Goal: Navigation & Orientation: Find specific page/section

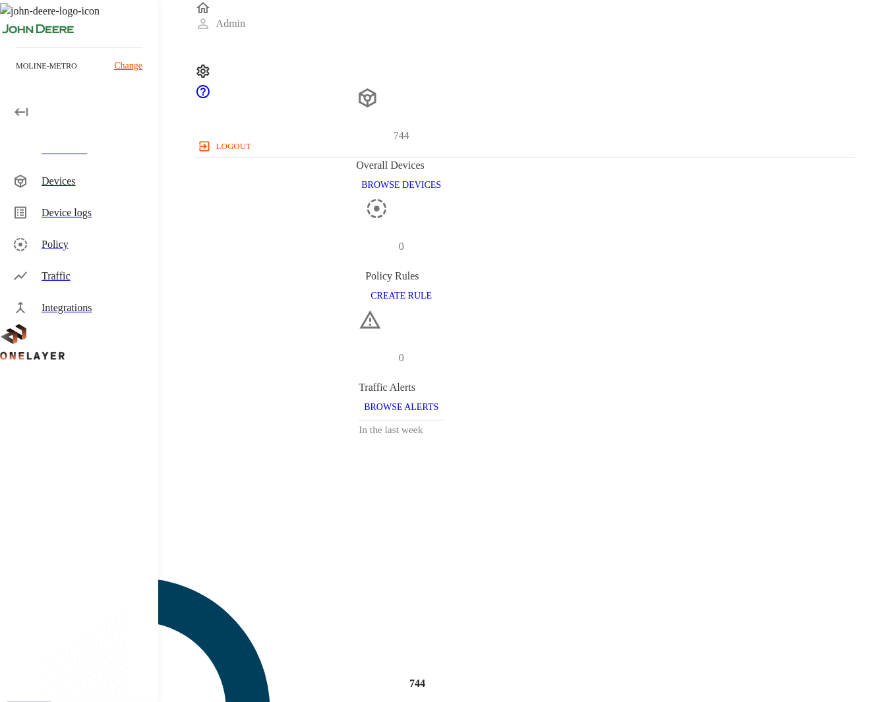
scroll to position [409, 647]
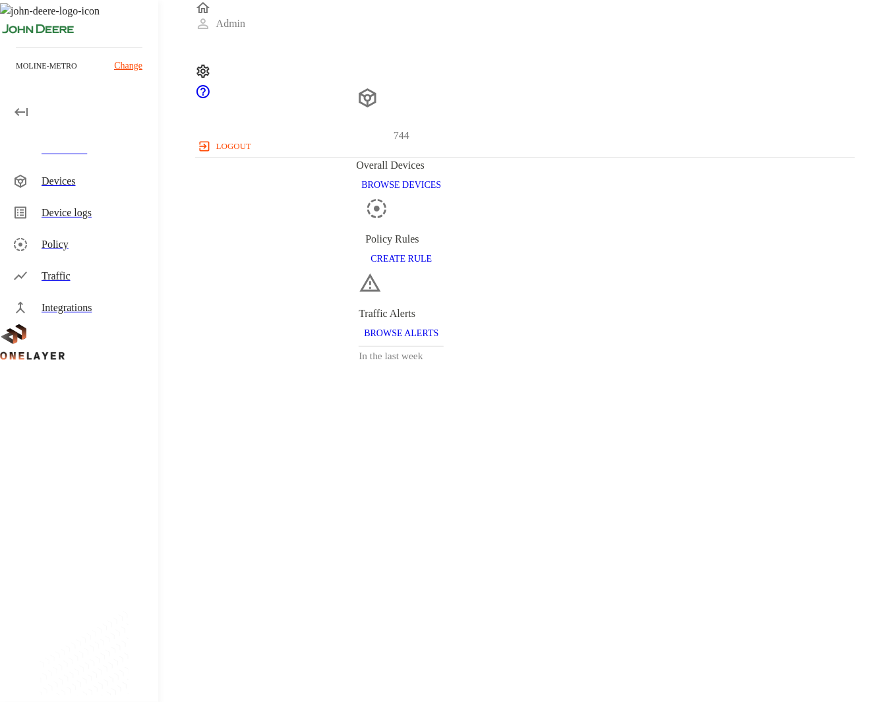
scroll to position [409, 647]
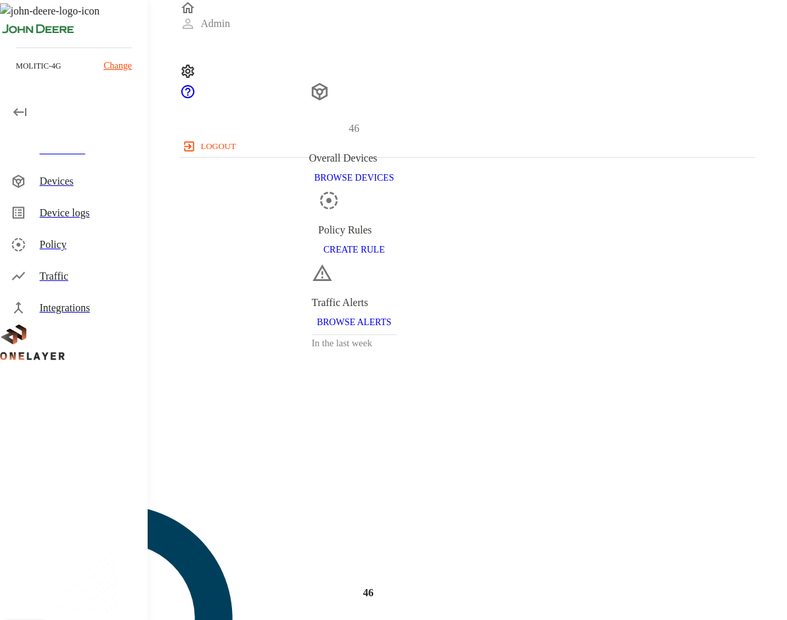
scroll to position [356, 564]
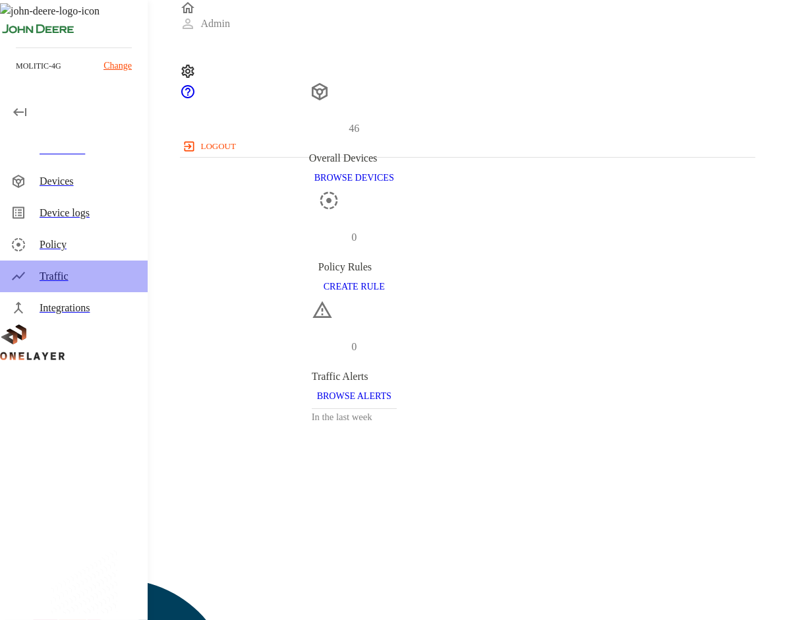
click at [60, 280] on div "Traffic" at bounding box center [89, 276] width 98 height 16
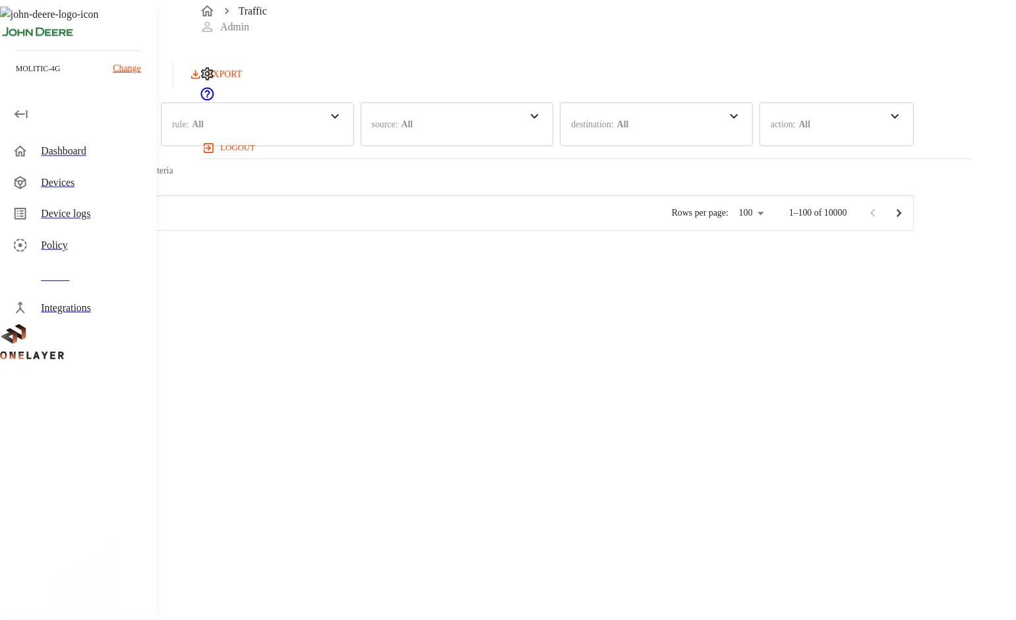
scroll to position [356, 771]
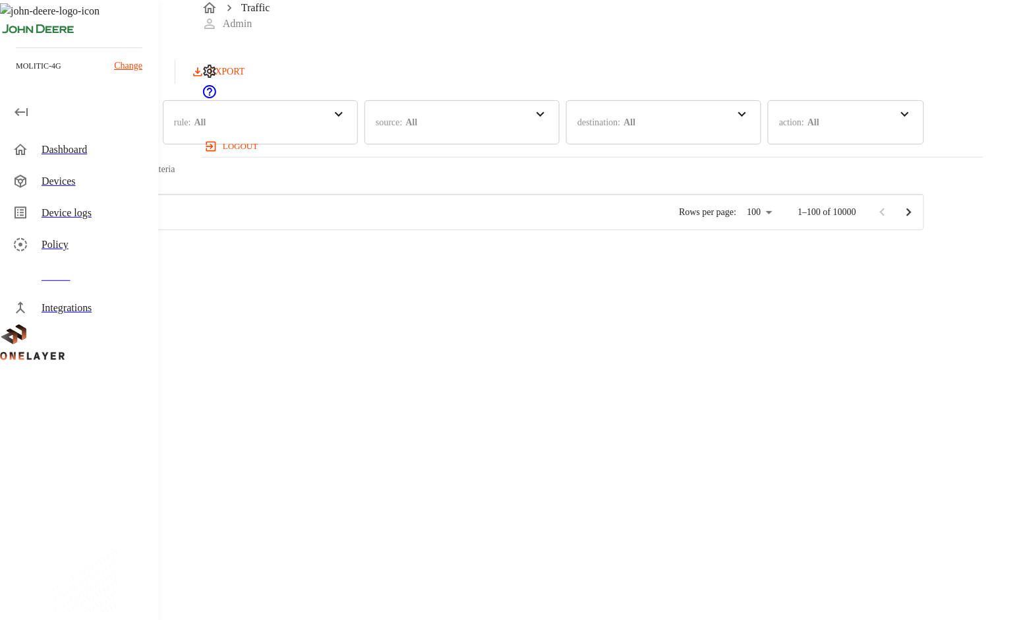
click at [42, 181] on div "Devices" at bounding box center [95, 181] width 106 height 16
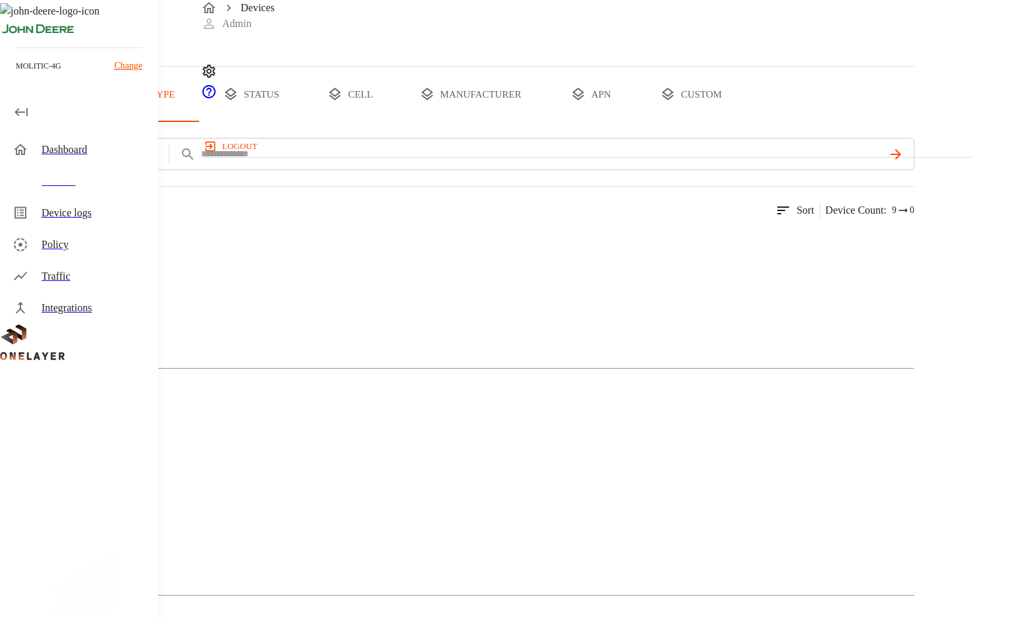
click at [54, 146] on div "Dashboard" at bounding box center [95, 150] width 106 height 16
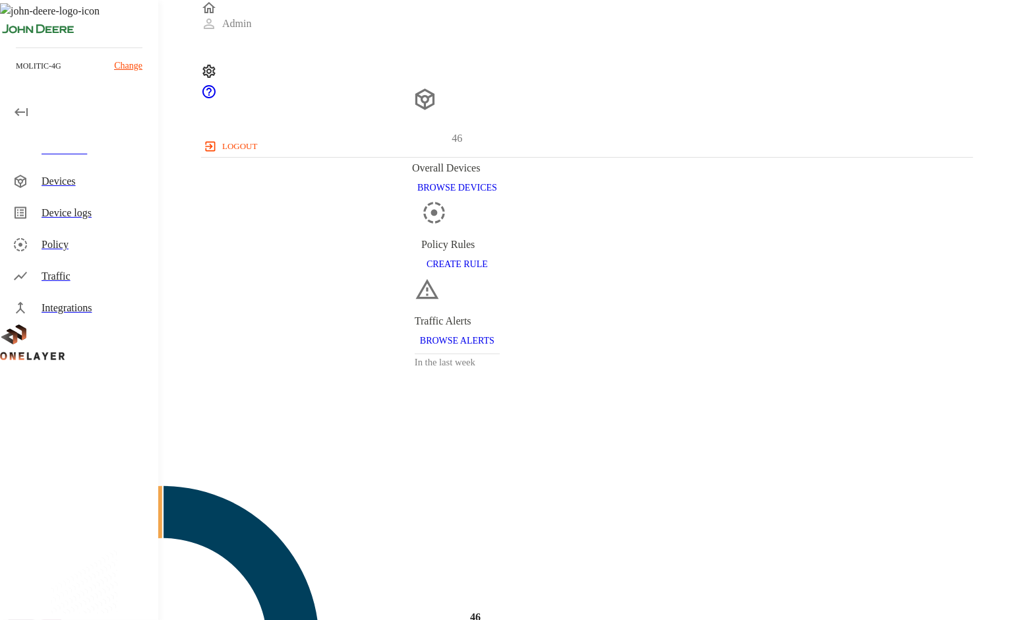
scroll to position [356, 761]
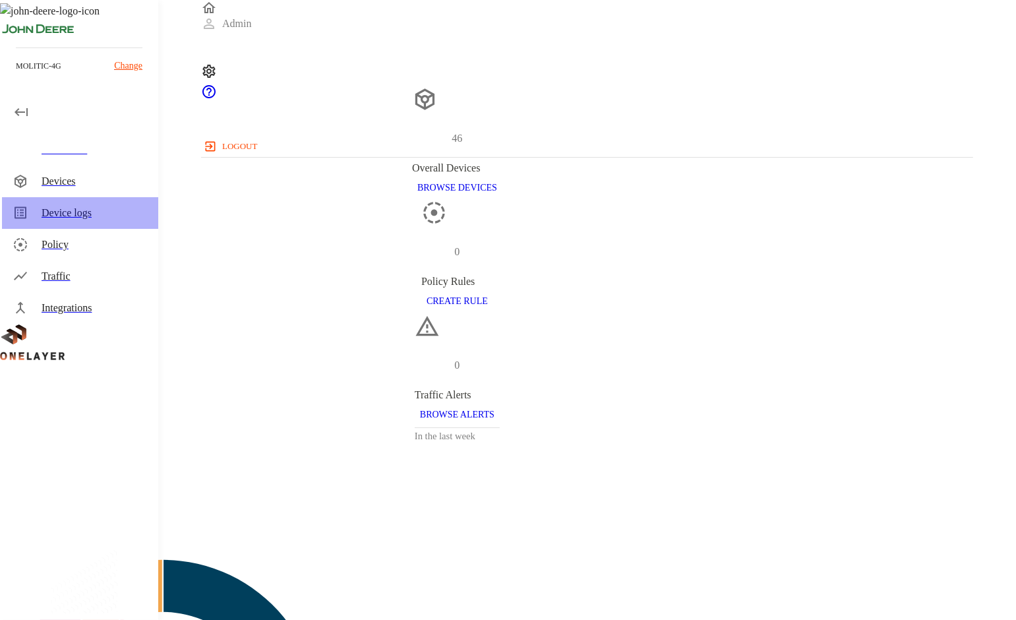
click at [75, 204] on div "Device logs" at bounding box center [80, 213] width 156 height 32
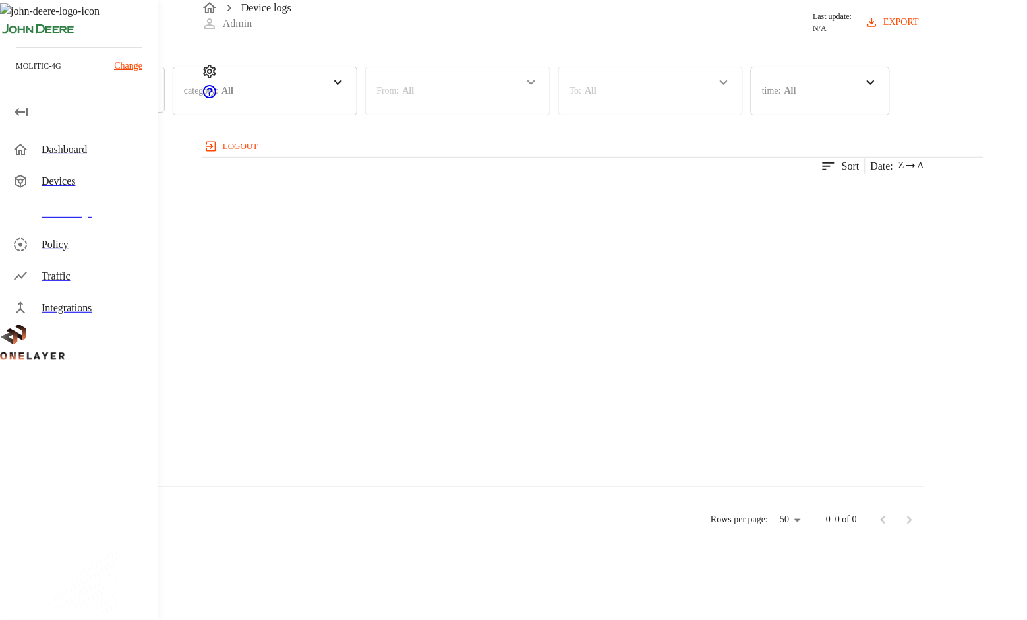
click at [74, 185] on div "Devices" at bounding box center [95, 181] width 106 height 16
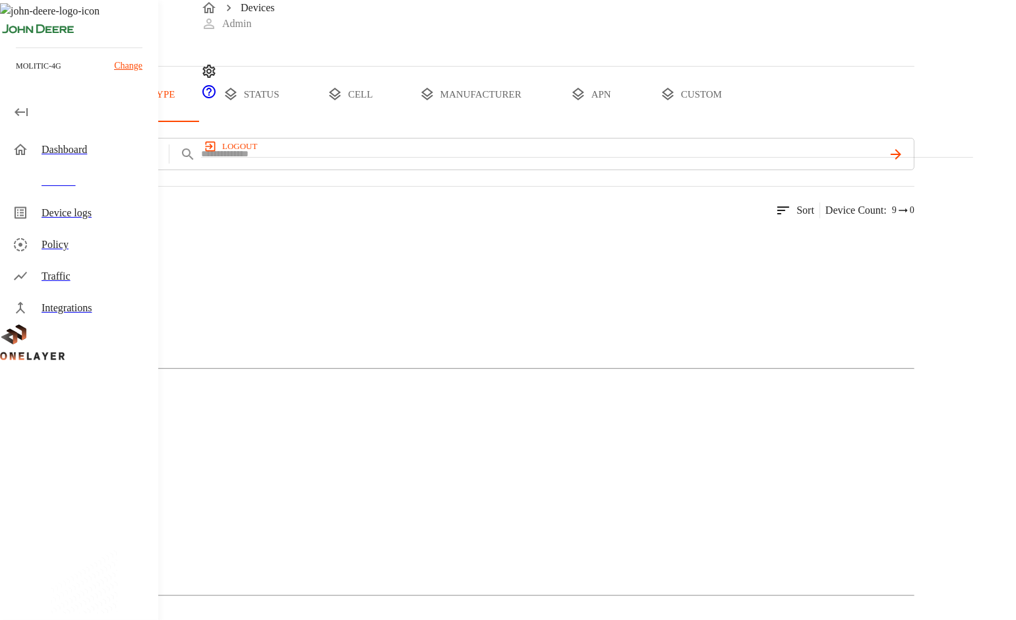
click at [103, 122] on button "all devices" at bounding box center [51, 94] width 103 height 55
click at [202, 122] on button "type" at bounding box center [152, 94] width 99 height 55
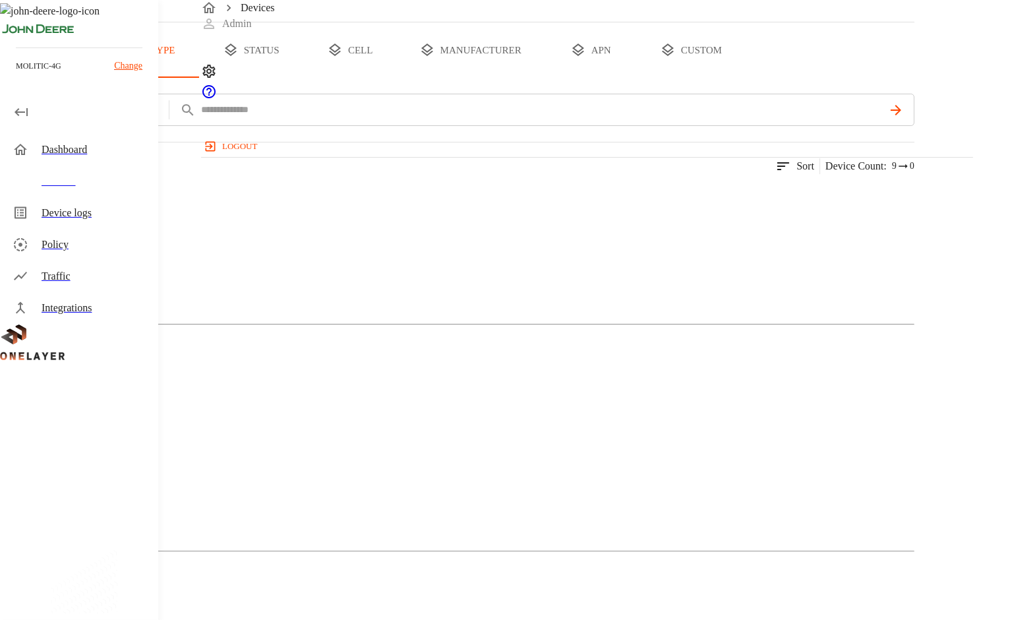
scroll to position [171, 0]
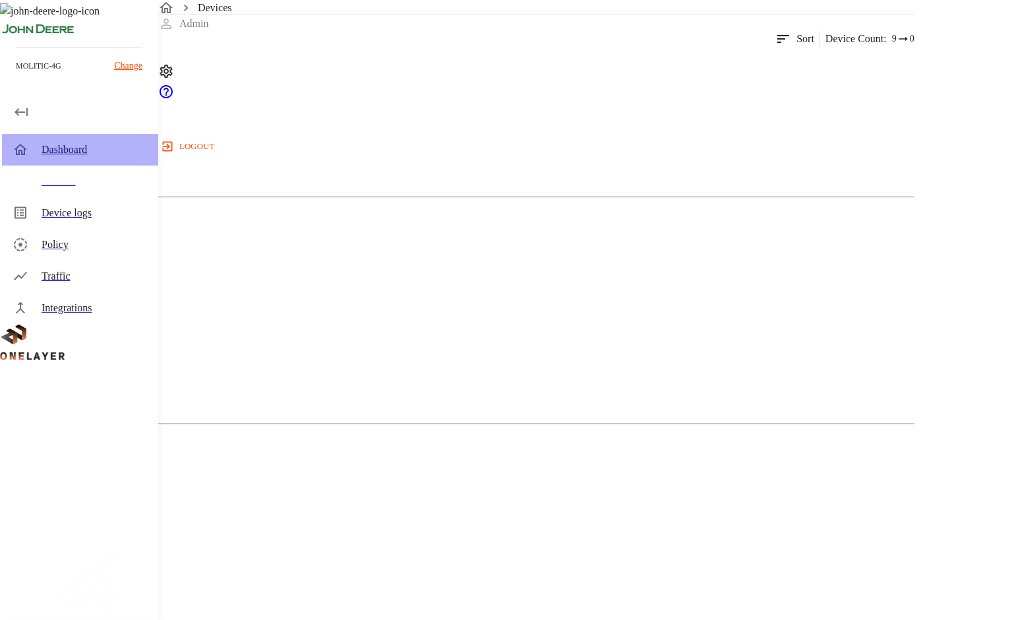
click at [59, 152] on div "Dashboard" at bounding box center [95, 150] width 106 height 16
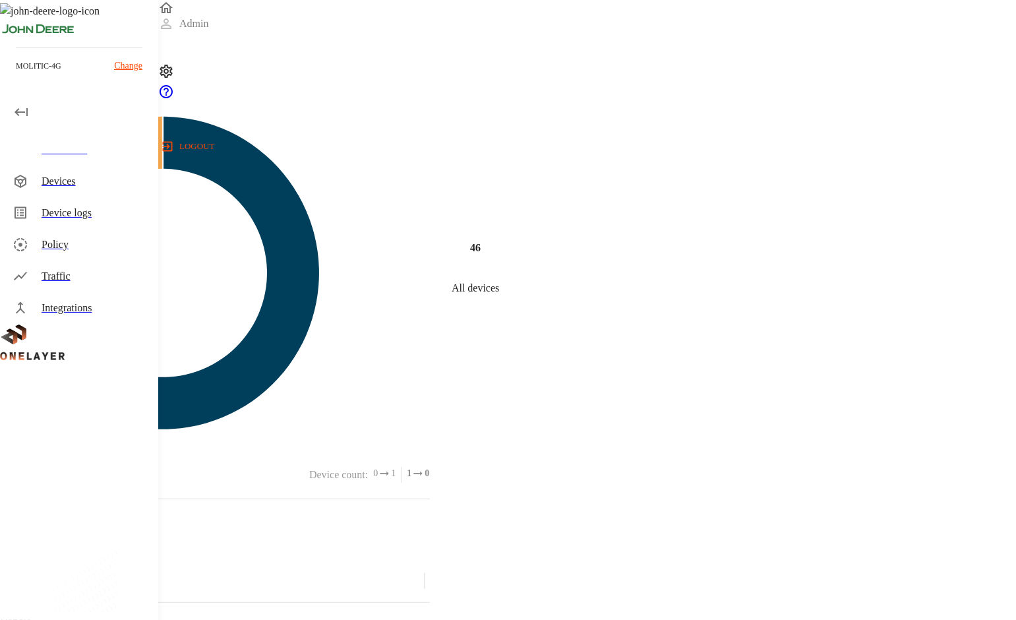
scroll to position [513, 0]
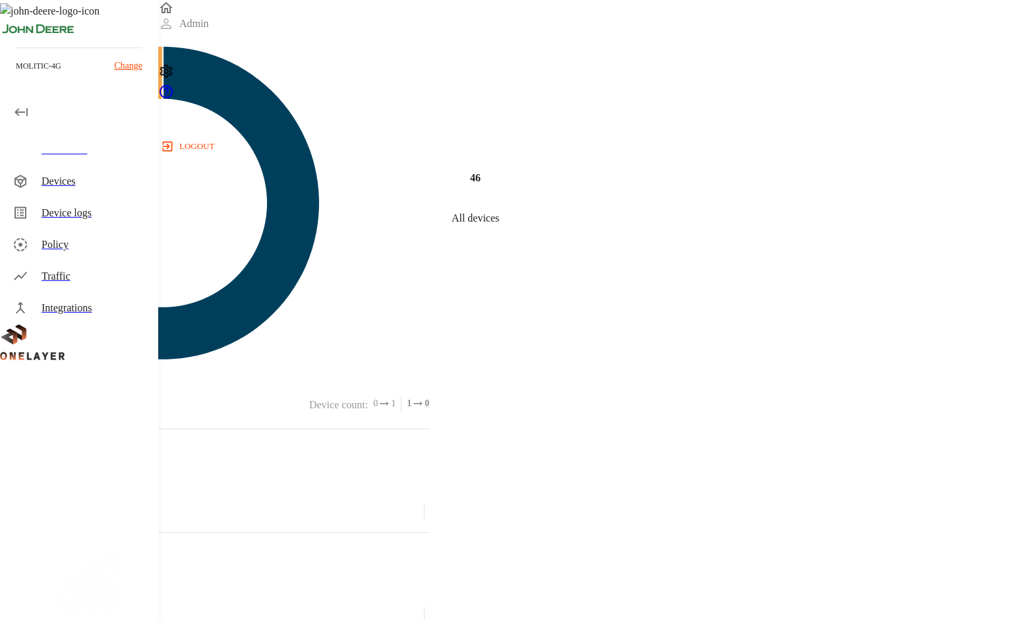
click at [72, 182] on div "Devices" at bounding box center [95, 181] width 106 height 16
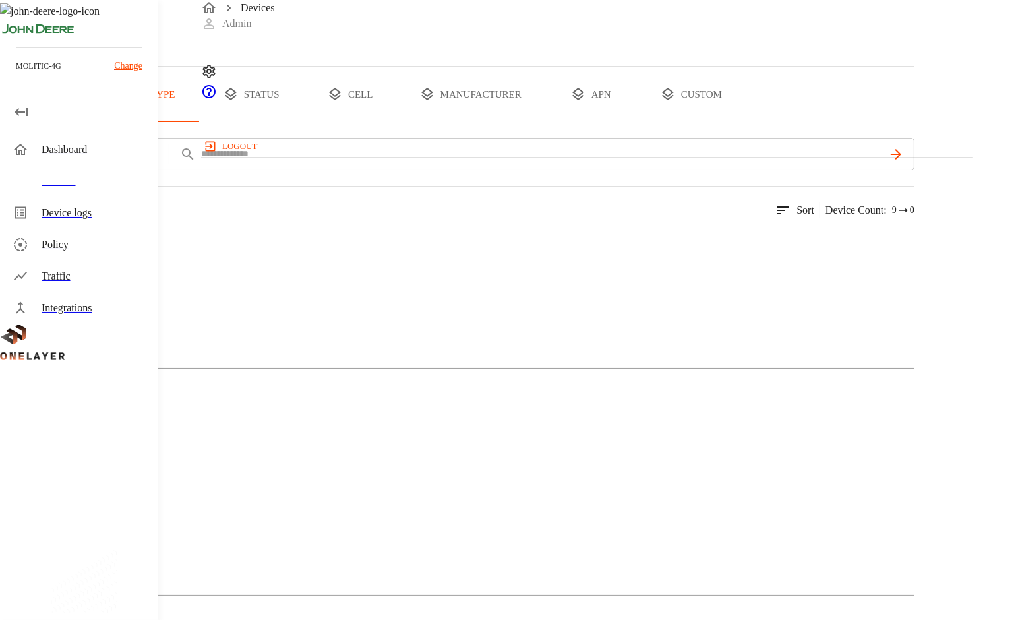
click at [301, 122] on button "status" at bounding box center [251, 94] width 99 height 55
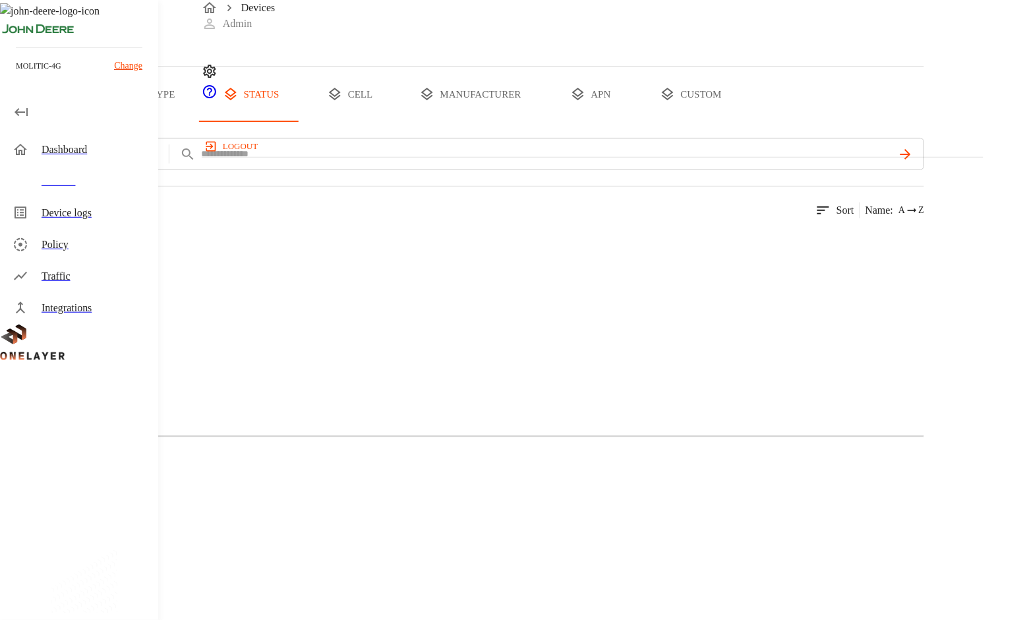
click at [105, 313] on icon at bounding box center [65, 273] width 79 height 79
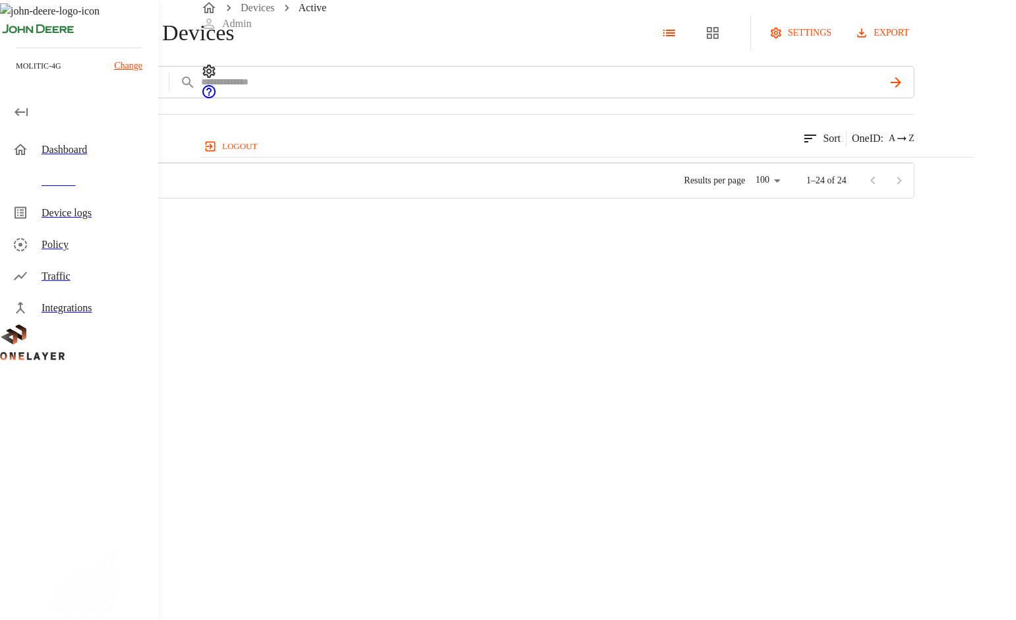
scroll to position [19, 0]
click at [82, 154] on div "Dashboard" at bounding box center [95, 150] width 106 height 16
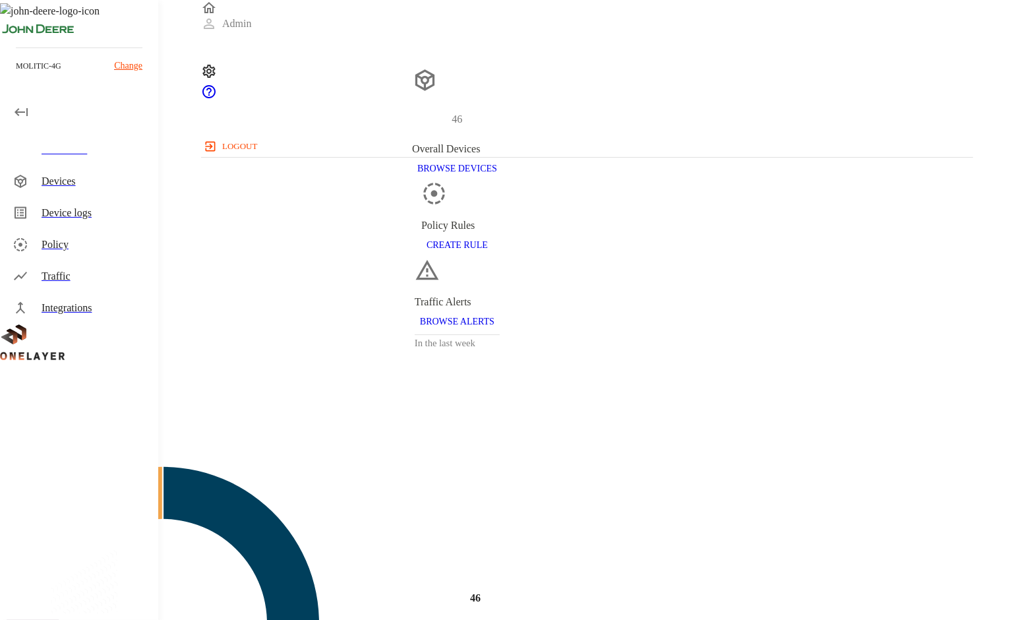
scroll to position [356, 761]
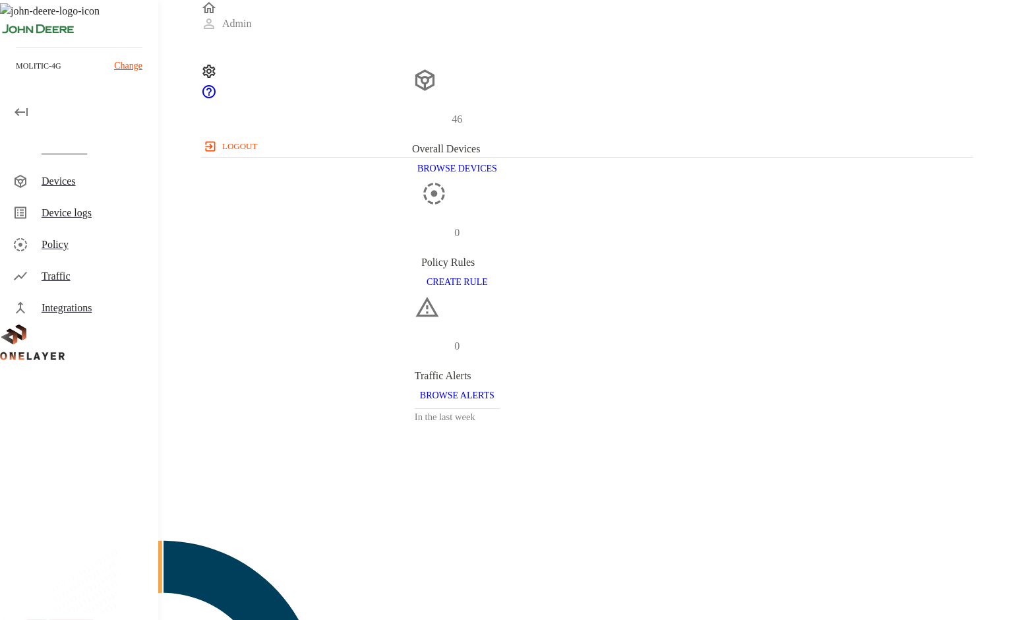
click at [85, 282] on div "Traffic" at bounding box center [95, 276] width 106 height 16
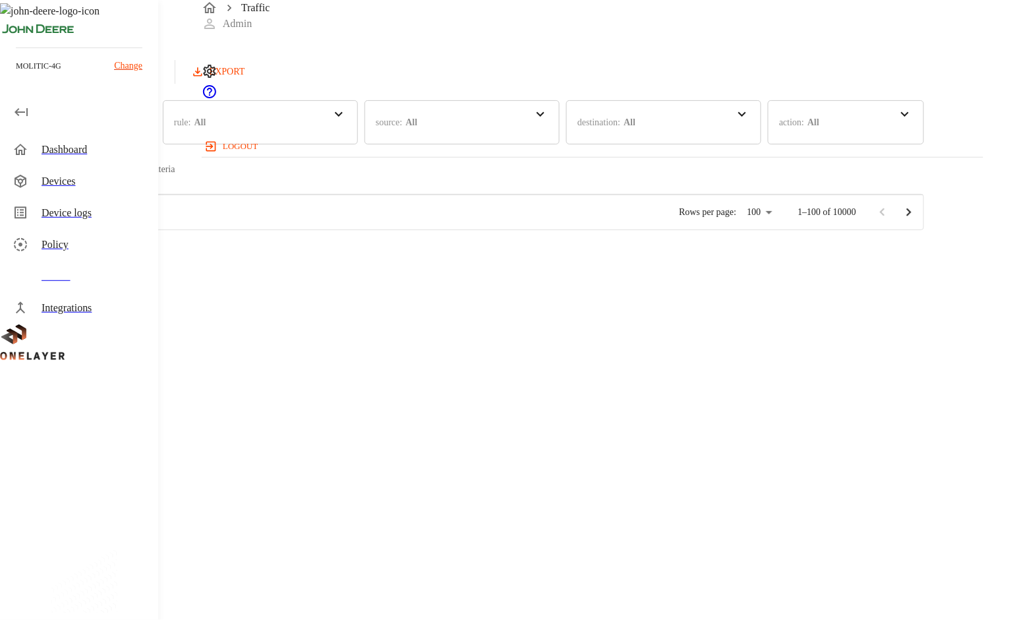
scroll to position [4416, 0]
